Goal: Task Accomplishment & Management: Manage account settings

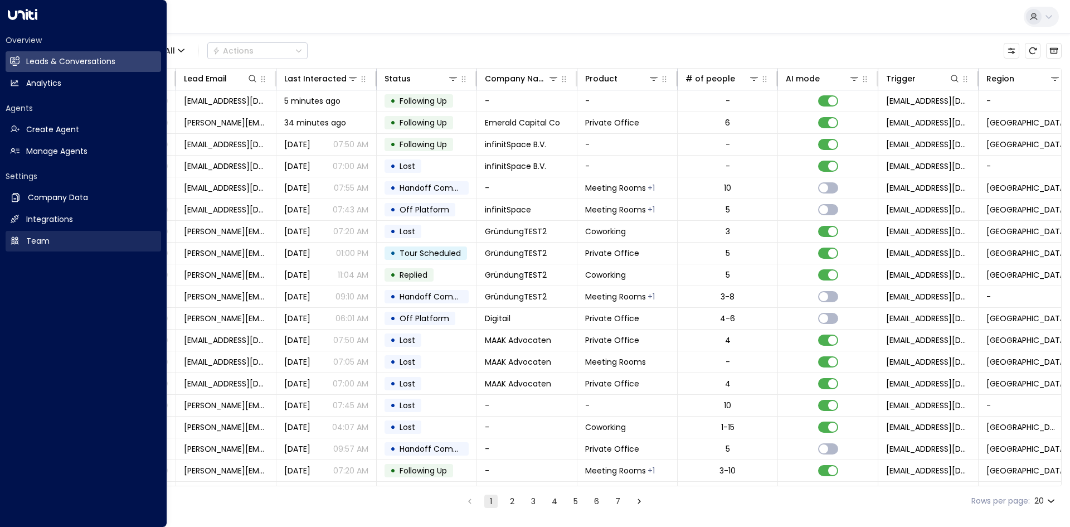
click at [51, 244] on link "Team Team" at bounding box center [84, 241] width 156 height 21
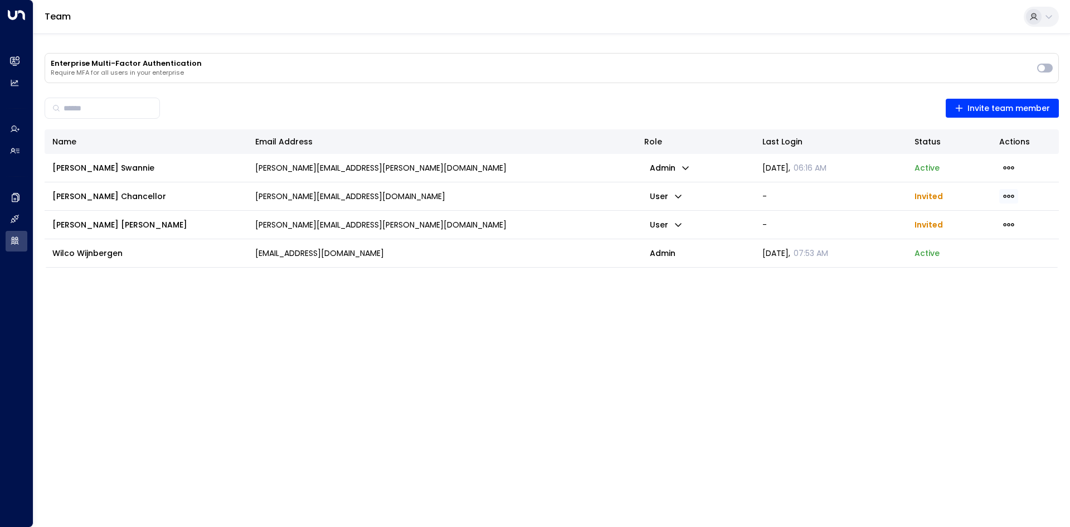
click at [1011, 194] on icon "button" at bounding box center [1009, 196] width 12 height 12
click at [1008, 192] on div at bounding box center [535, 263] width 1070 height 527
click at [1011, 220] on icon "button" at bounding box center [1009, 225] width 12 height 12
click at [982, 248] on span "Resend Invite" at bounding box center [976, 247] width 54 height 12
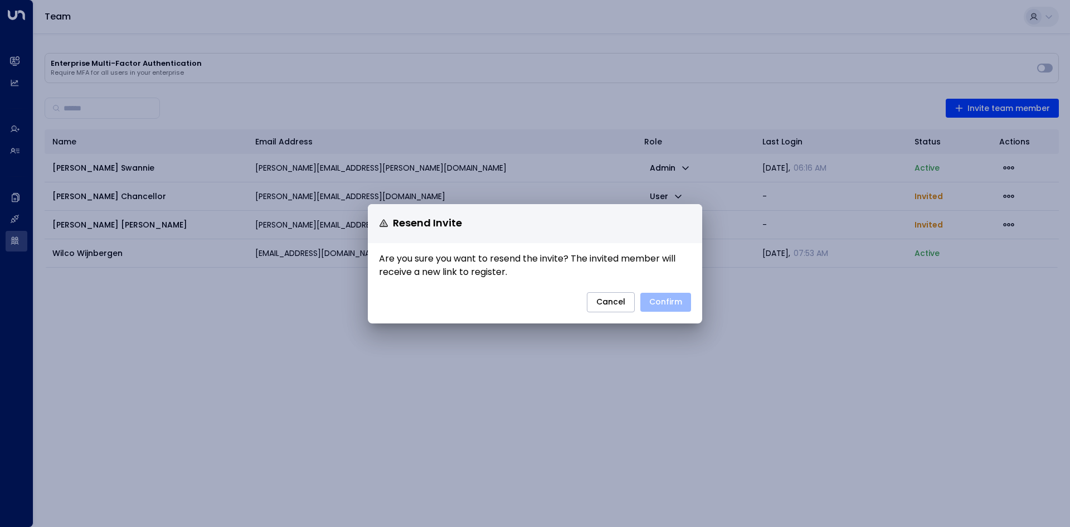
click at [667, 305] on button "Confirm" at bounding box center [666, 302] width 51 height 19
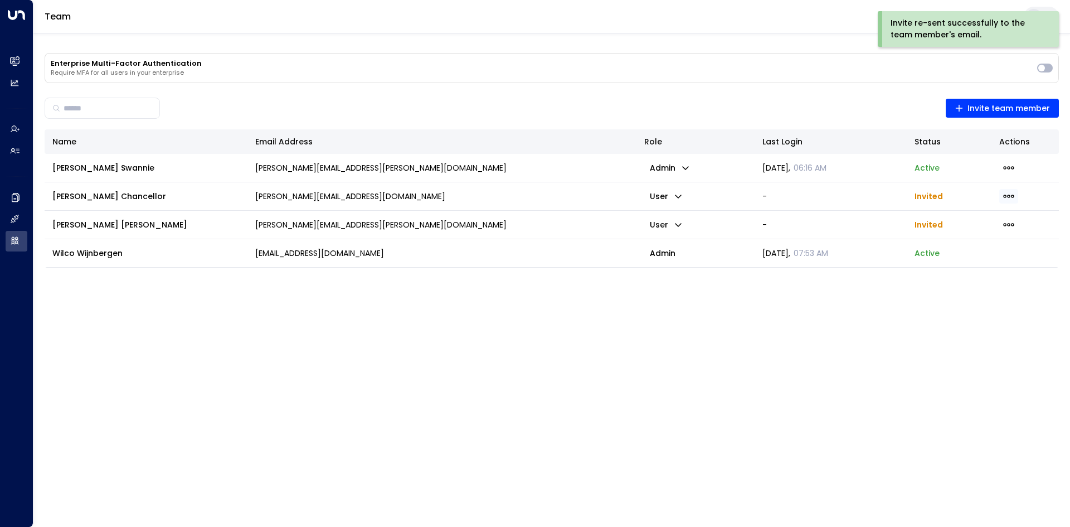
click at [1016, 201] on span "button" at bounding box center [1009, 196] width 19 height 14
click at [982, 210] on li "Resend Invite" at bounding box center [976, 219] width 72 height 18
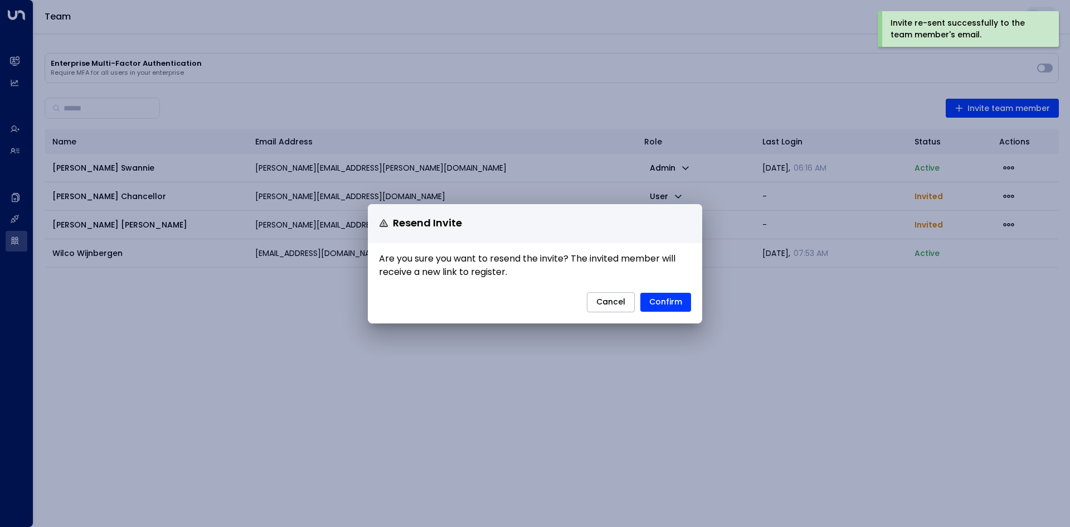
click at [659, 303] on button "Confirm" at bounding box center [666, 302] width 51 height 19
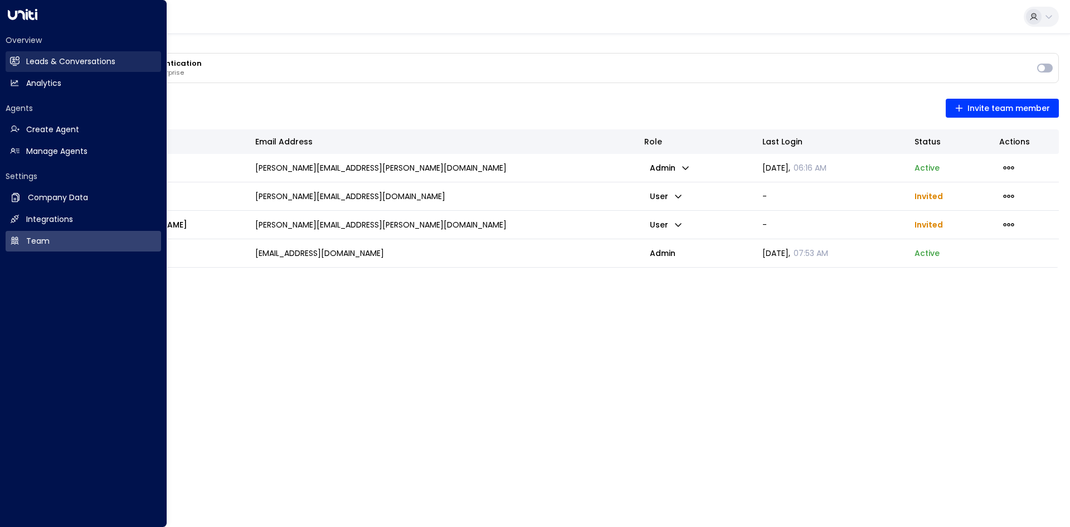
click at [36, 56] on h2 "Leads & Conversations" at bounding box center [70, 62] width 89 height 12
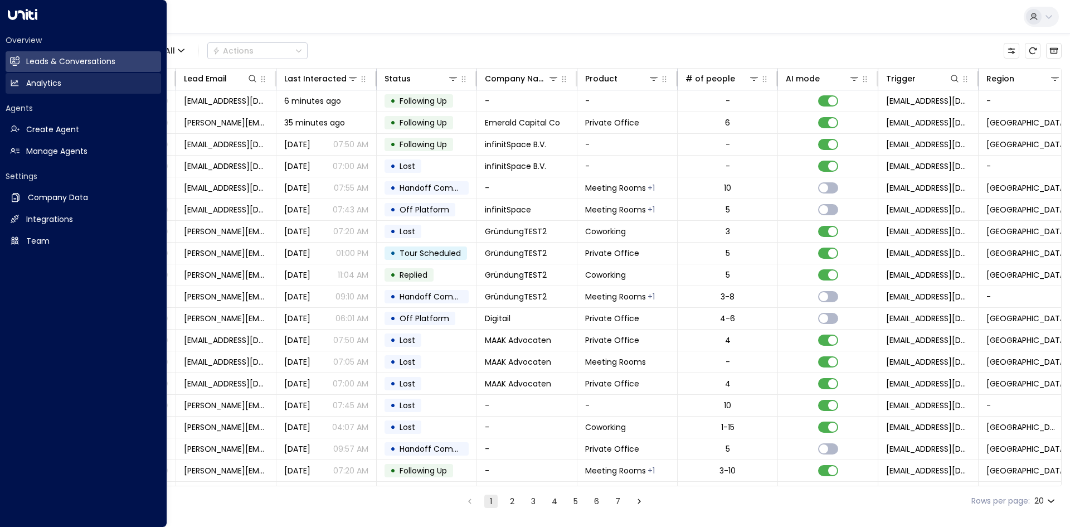
click at [43, 82] on h2 "Analytics" at bounding box center [43, 83] width 35 height 12
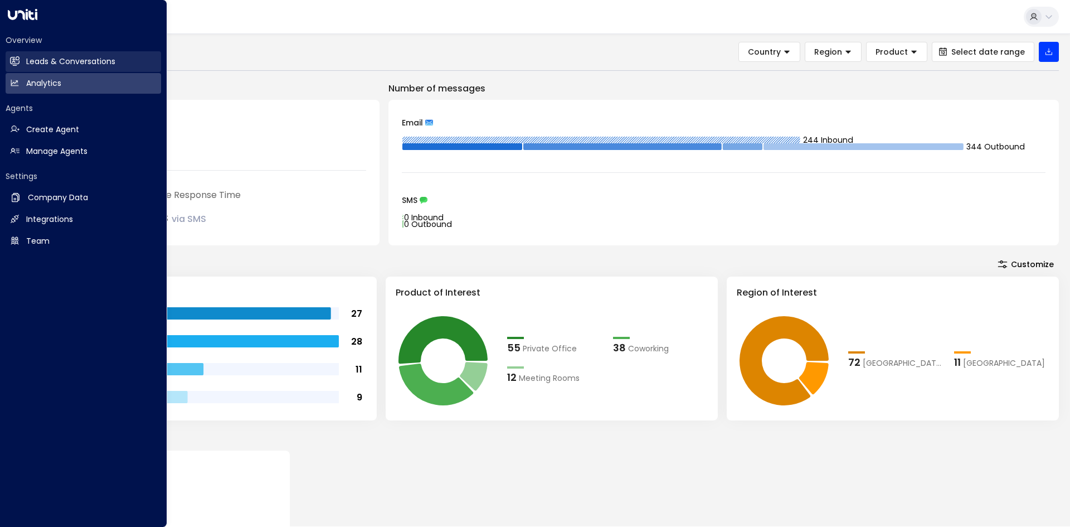
click at [28, 60] on h2 "Leads & Conversations" at bounding box center [70, 62] width 89 height 12
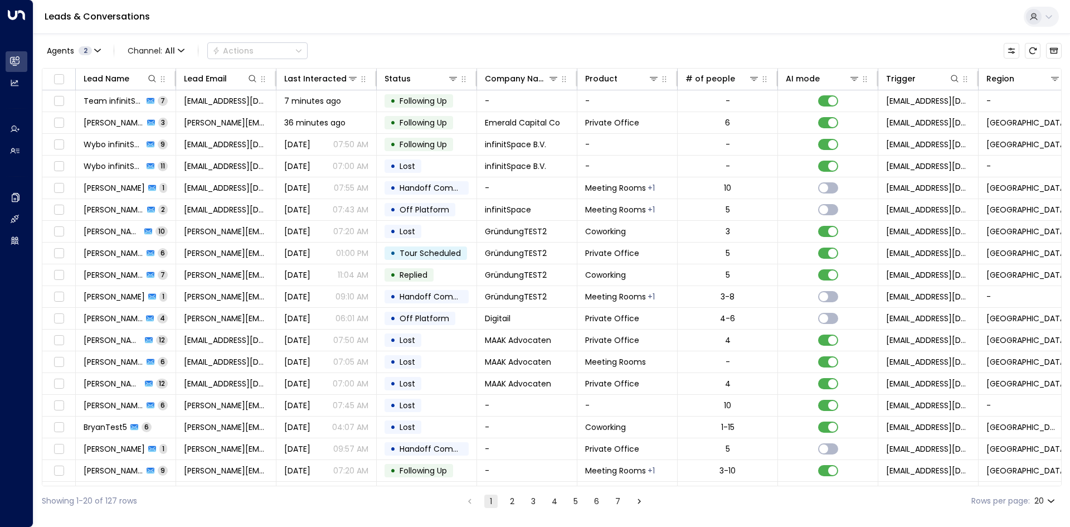
click at [1046, 502] on body "Overview Leads & Conversations Leads & Conversations Analytics Analytics Agents…" at bounding box center [535, 258] width 1070 height 516
click at [1048, 498] on li "100" at bounding box center [1045, 504] width 32 height 20
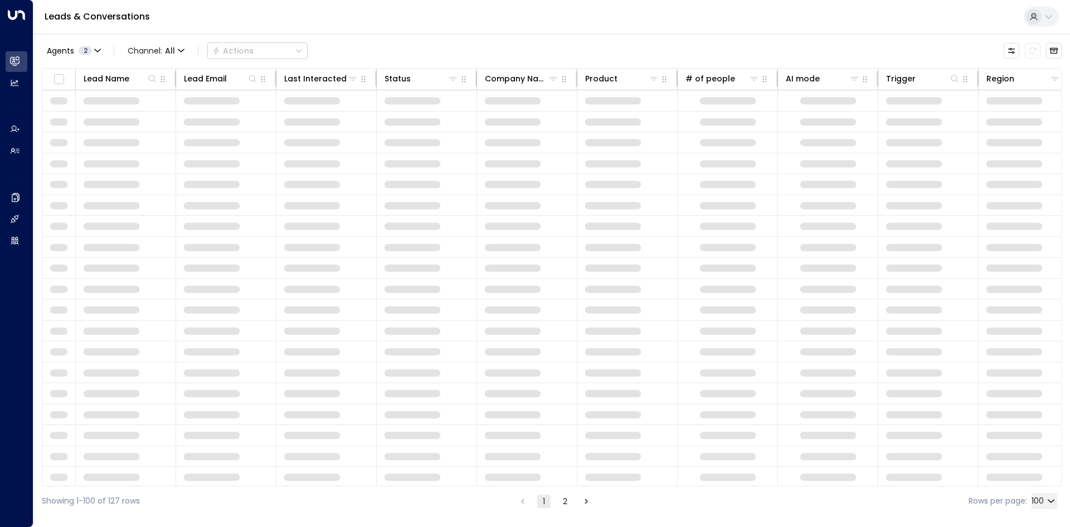
type input "***"
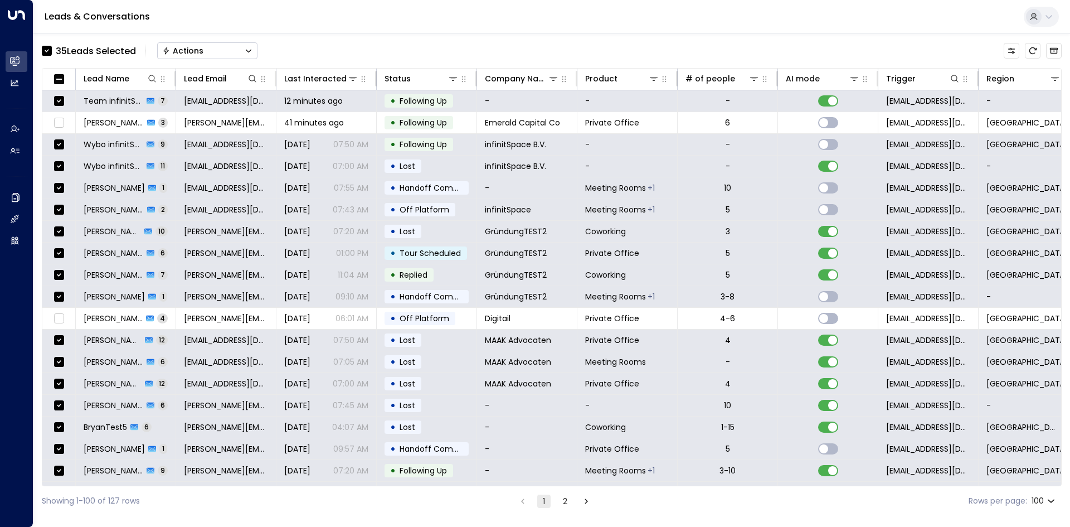
click at [216, 48] on button "Actions" at bounding box center [207, 50] width 100 height 17
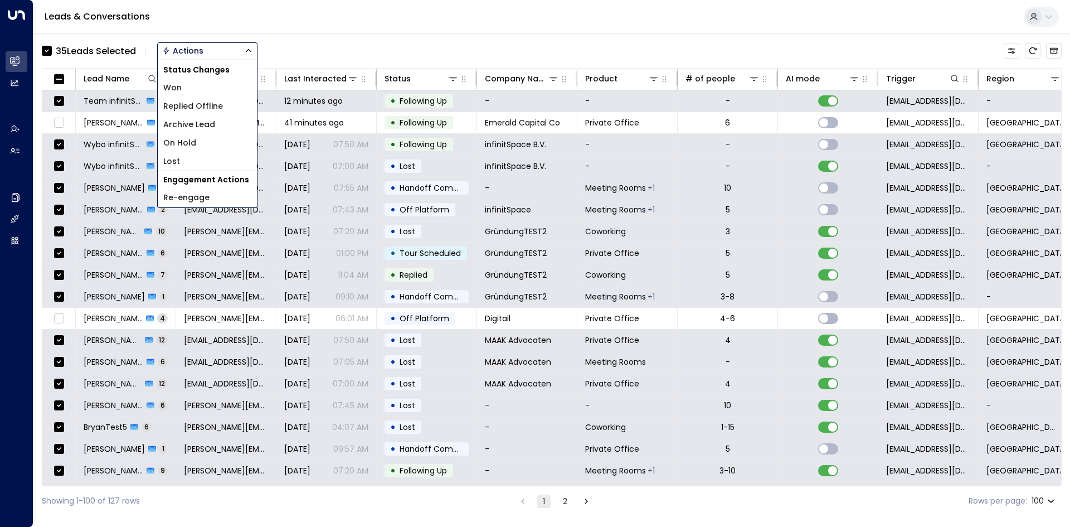
click at [190, 127] on span "Archive Lead" at bounding box center [189, 125] width 52 height 12
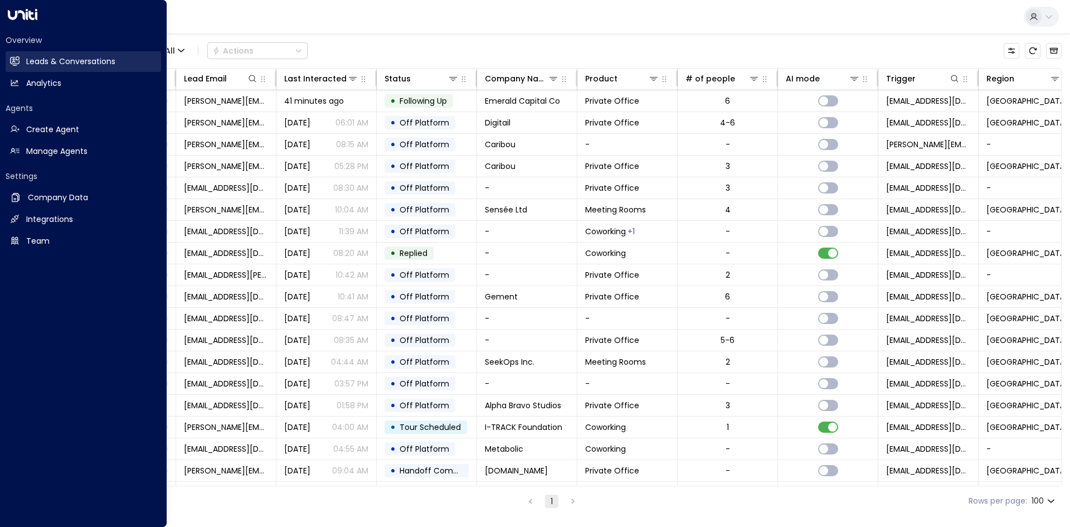
click at [40, 79] on h2 "Analytics" at bounding box center [43, 83] width 35 height 12
